Goal: Check status: Check status

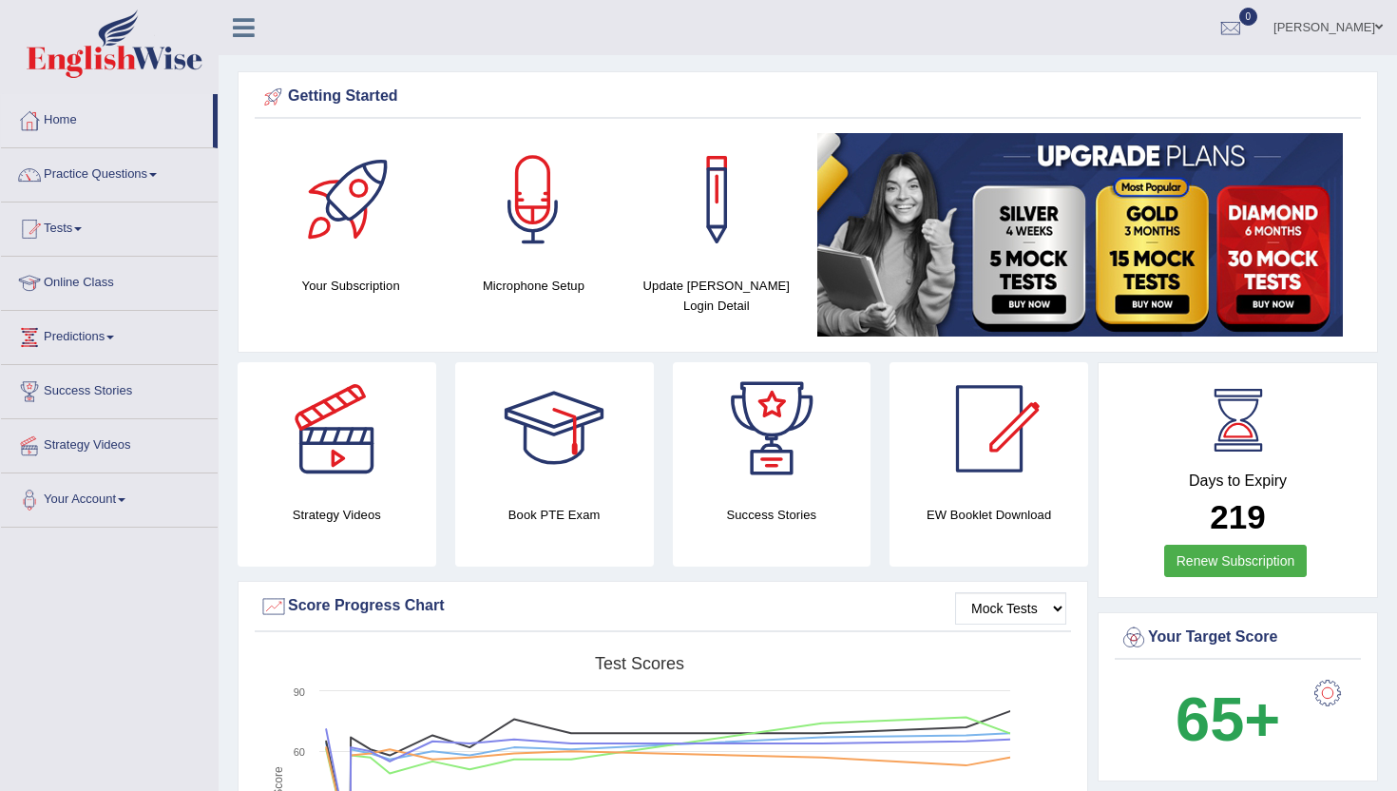
click at [1245, 28] on div at bounding box center [1230, 28] width 29 height 29
click at [1131, 81] on strong "See All Alerts" at bounding box center [1110, 79] width 85 height 15
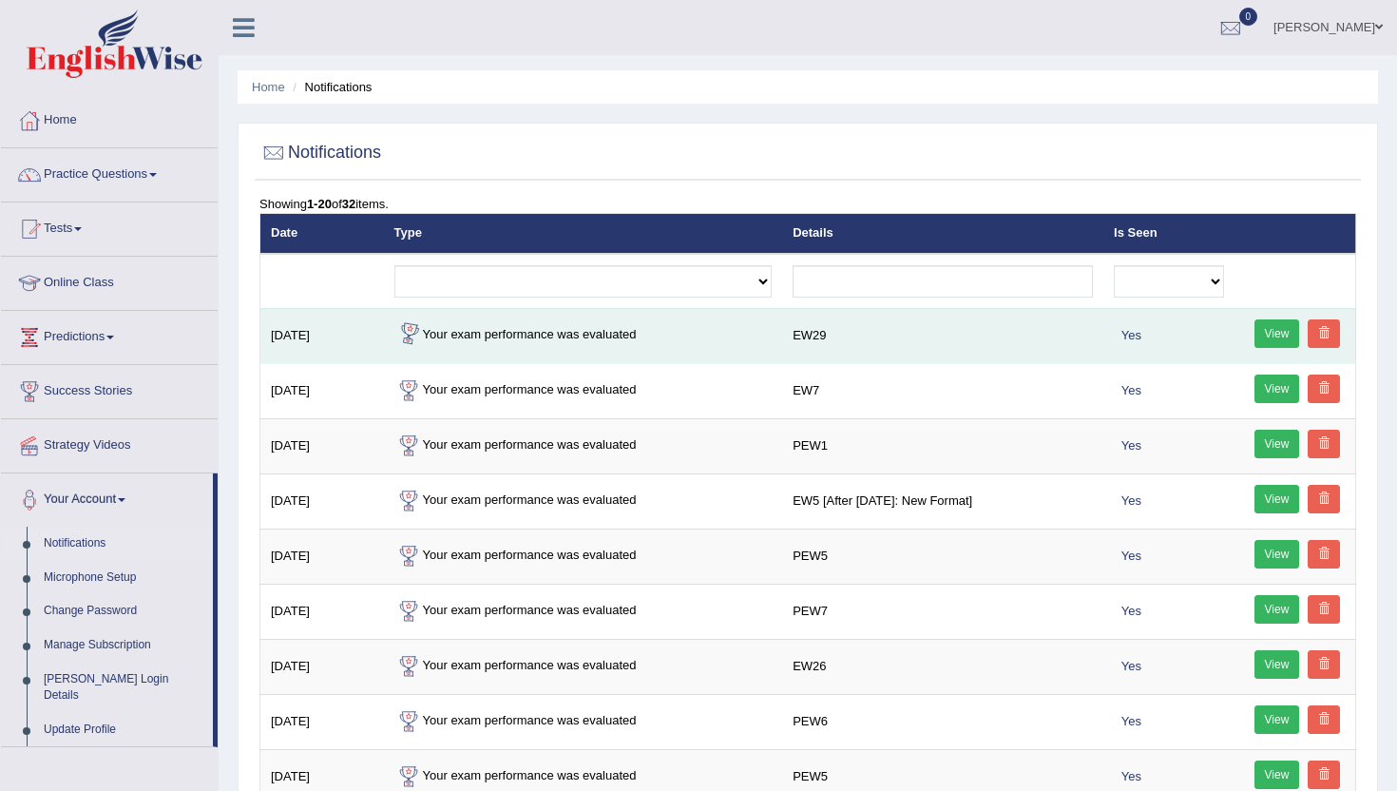
click at [1270, 331] on link "View" at bounding box center [1277, 333] width 46 height 29
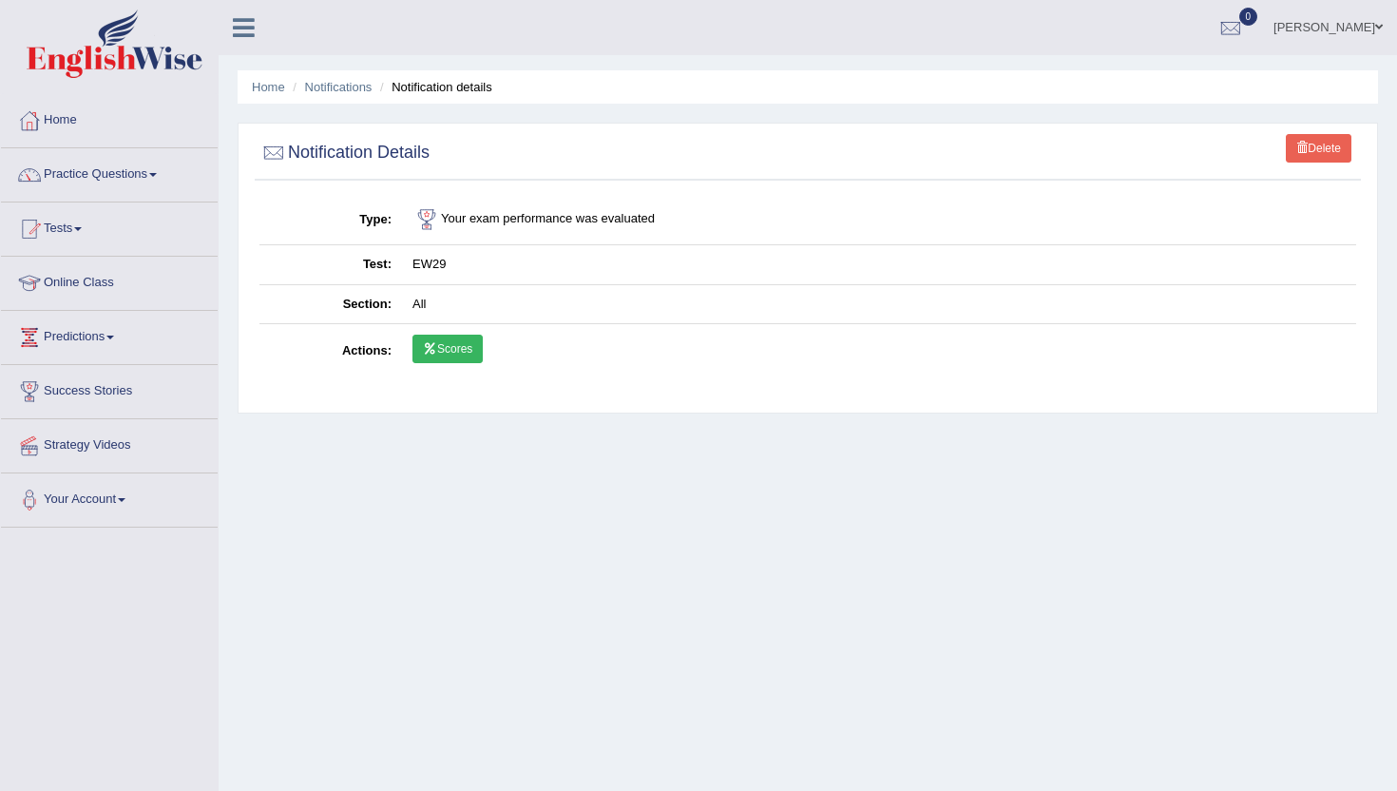
click at [445, 351] on link "Scores" at bounding box center [447, 349] width 70 height 29
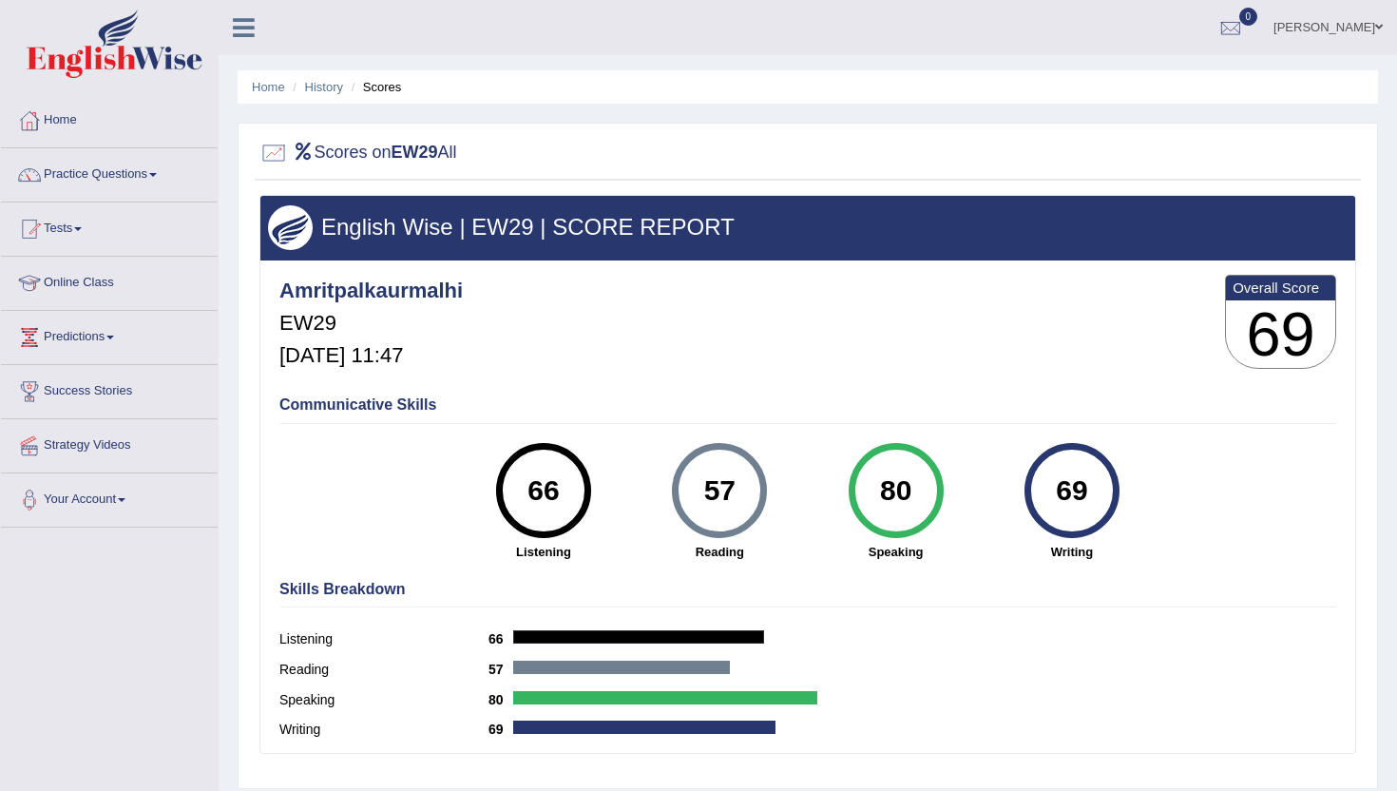
click at [51, 121] on link "Home" at bounding box center [109, 118] width 217 height 48
